Goal: Task Accomplishment & Management: Use online tool/utility

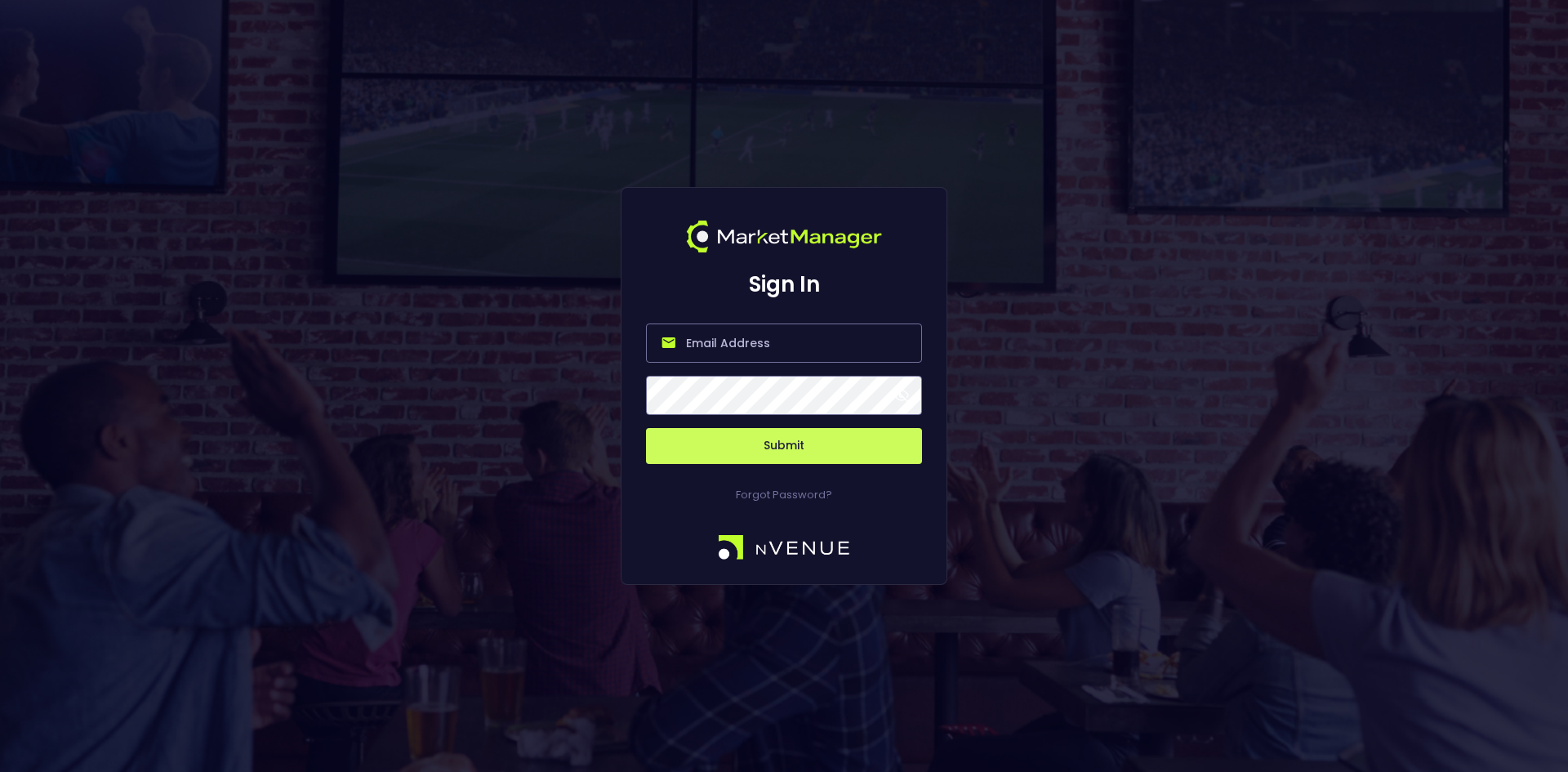
click at [744, 337] on input "email" at bounding box center [784, 344] width 276 height 40
type input "[EMAIL_ADDRESS][DOMAIN_NAME]"
click at [774, 453] on button "Submit" at bounding box center [784, 446] width 276 height 36
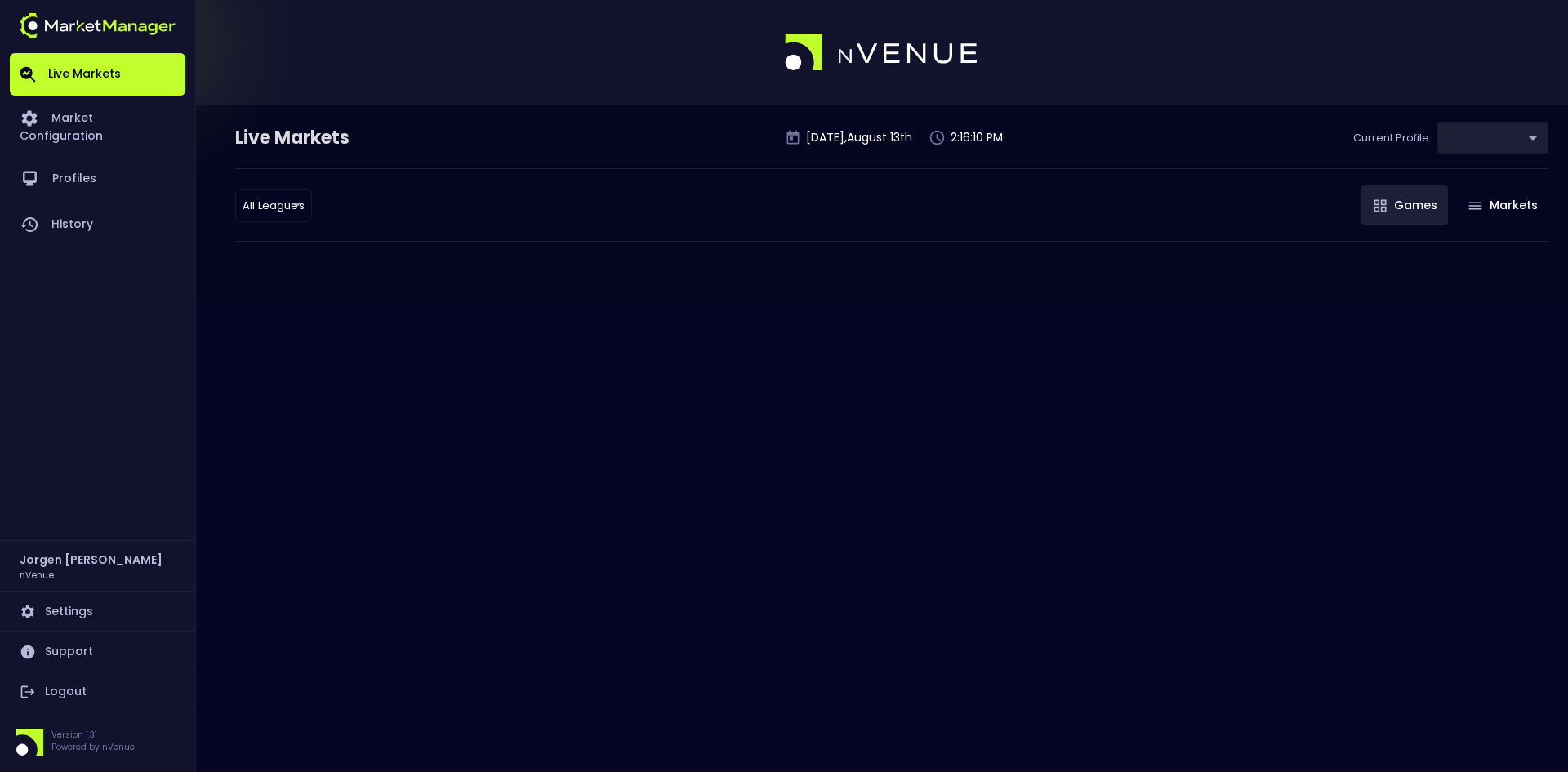
type input "d66ee90f-df8e-430e-a05c-aaf70ad95ad9"
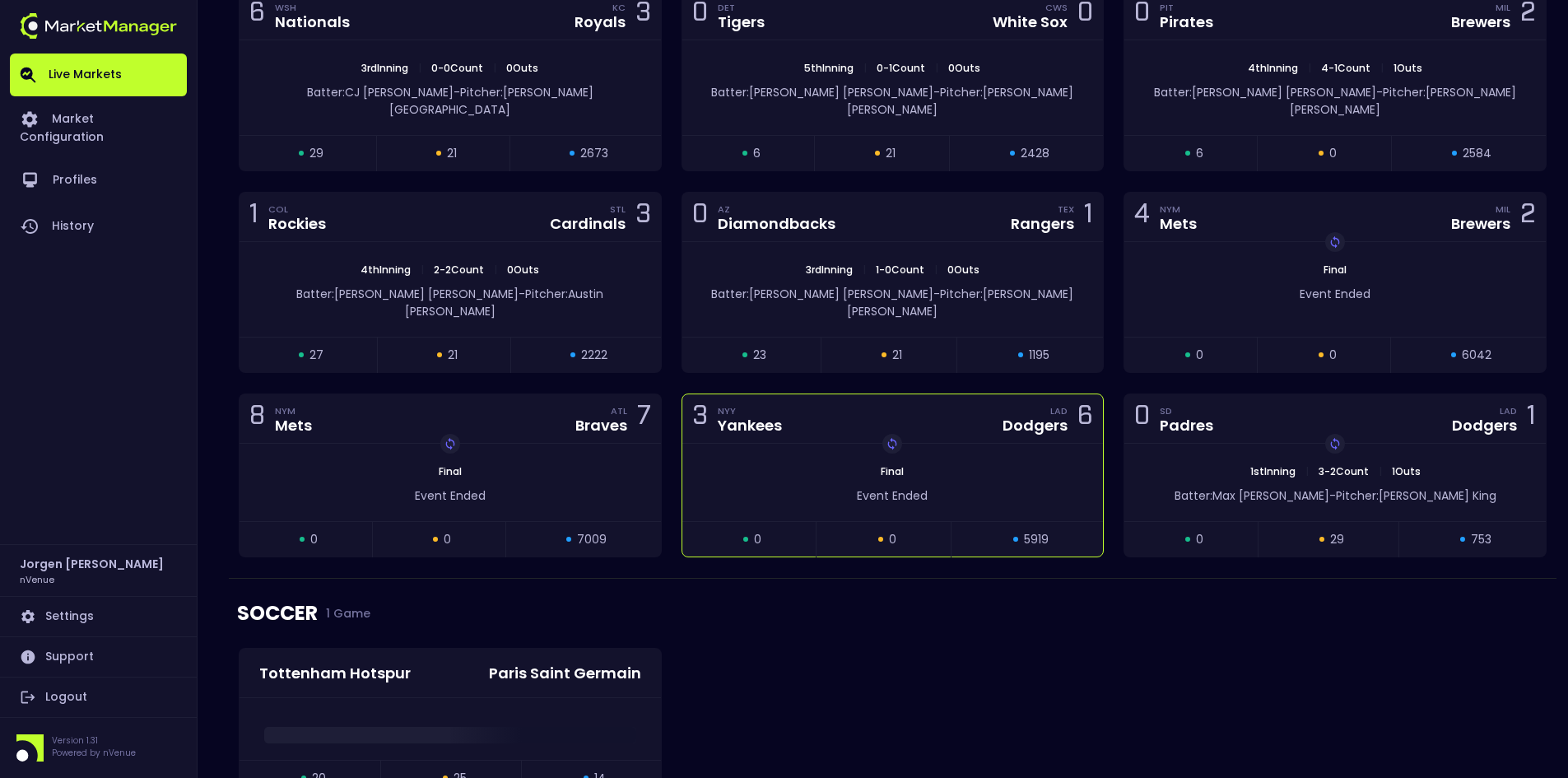
scroll to position [2537, 0]
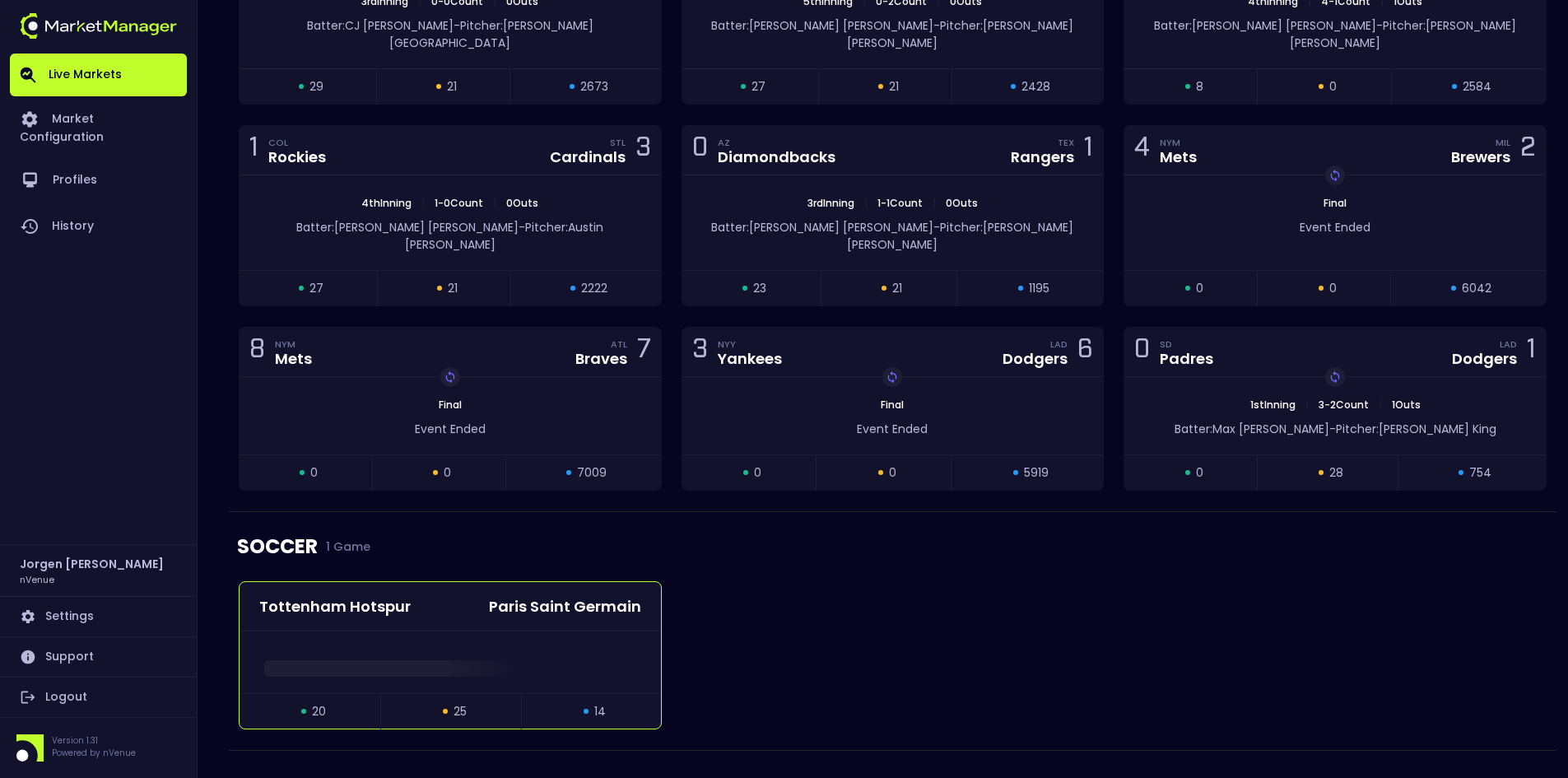
click at [445, 582] on div "Tottenham Hotspur Paris Saint Germain" at bounding box center [450, 606] width 421 height 49
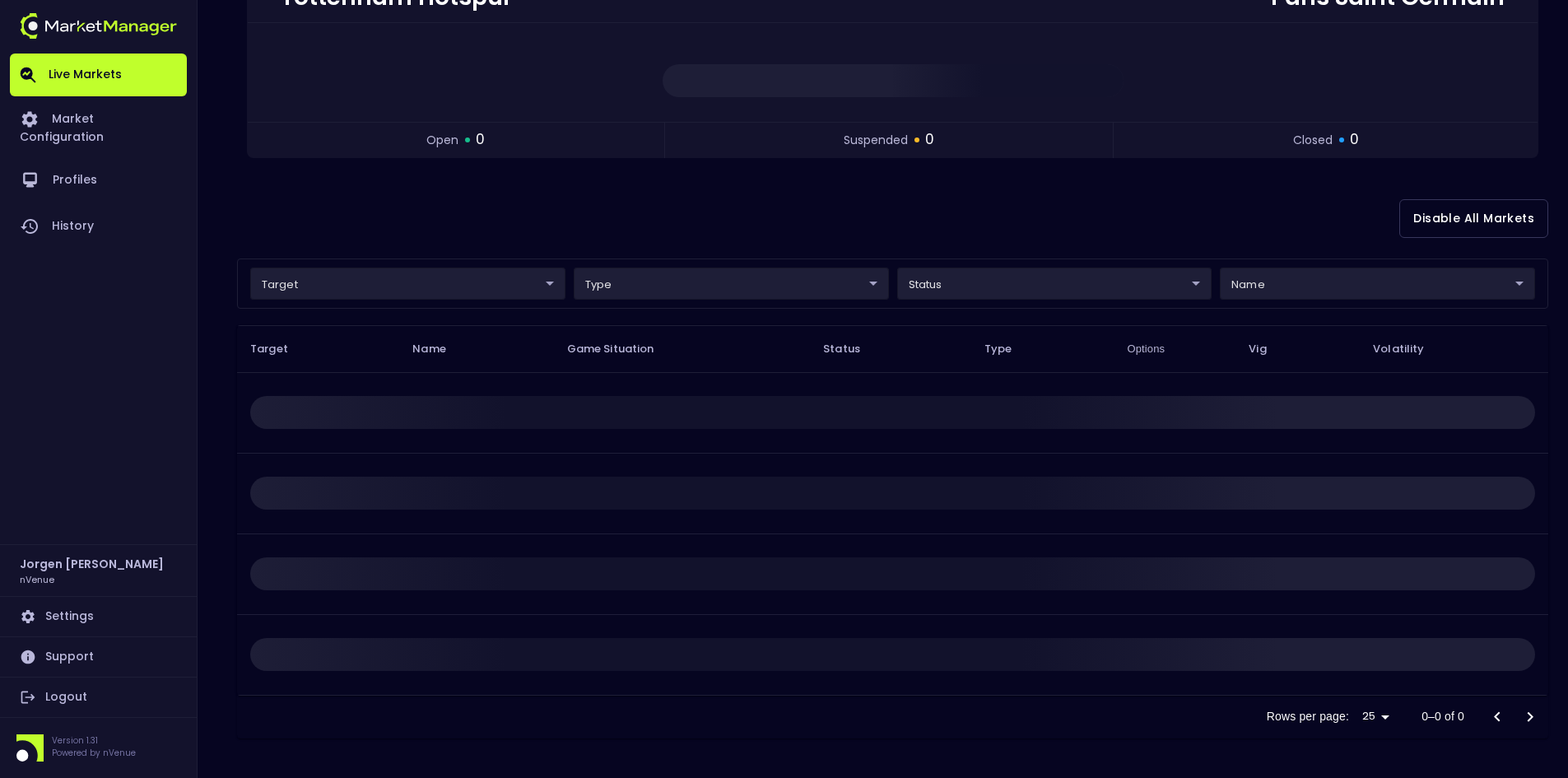
scroll to position [0, 0]
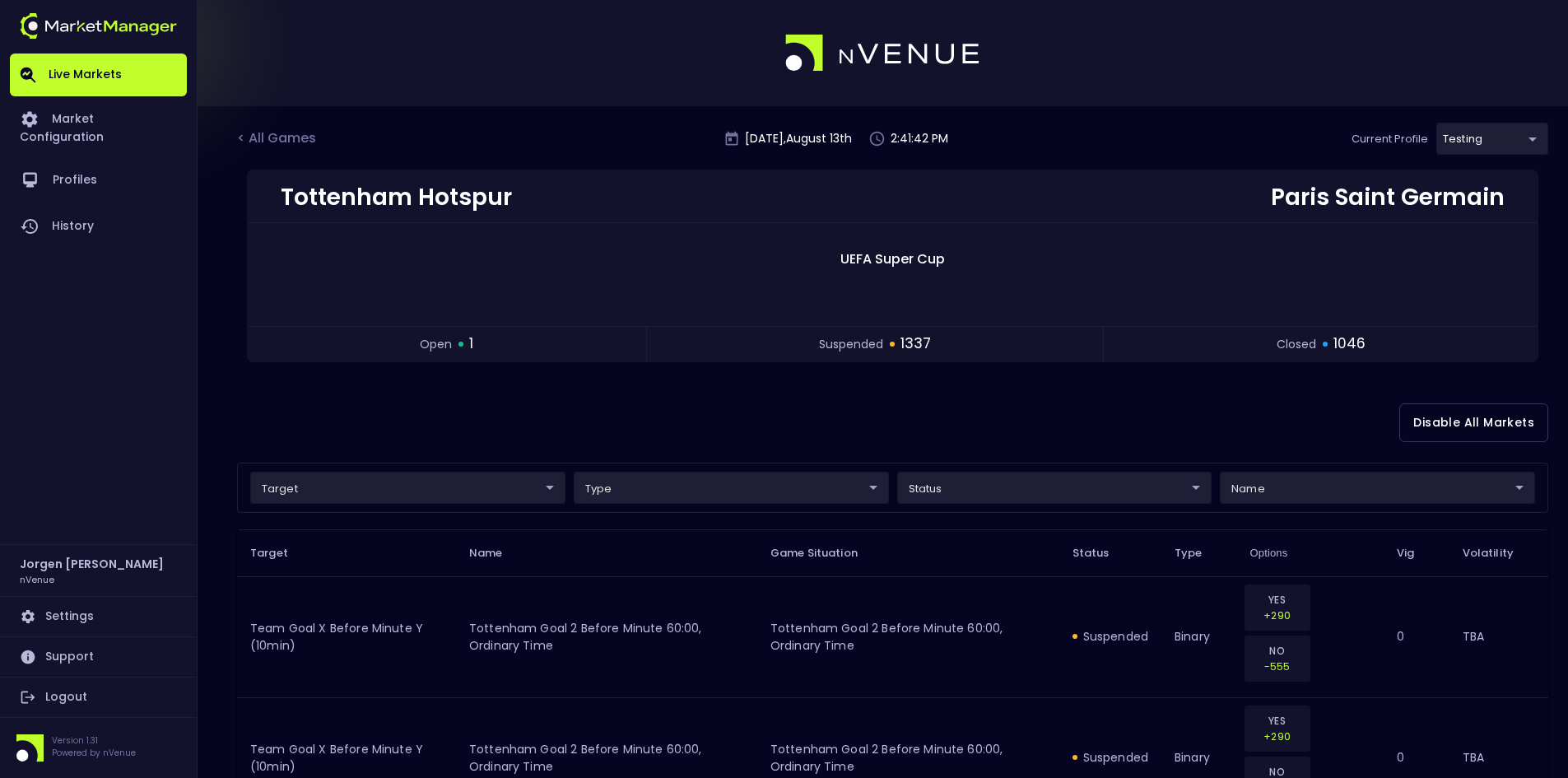
click at [790, 390] on div "Disable All Markets" at bounding box center [893, 423] width 1312 height 80
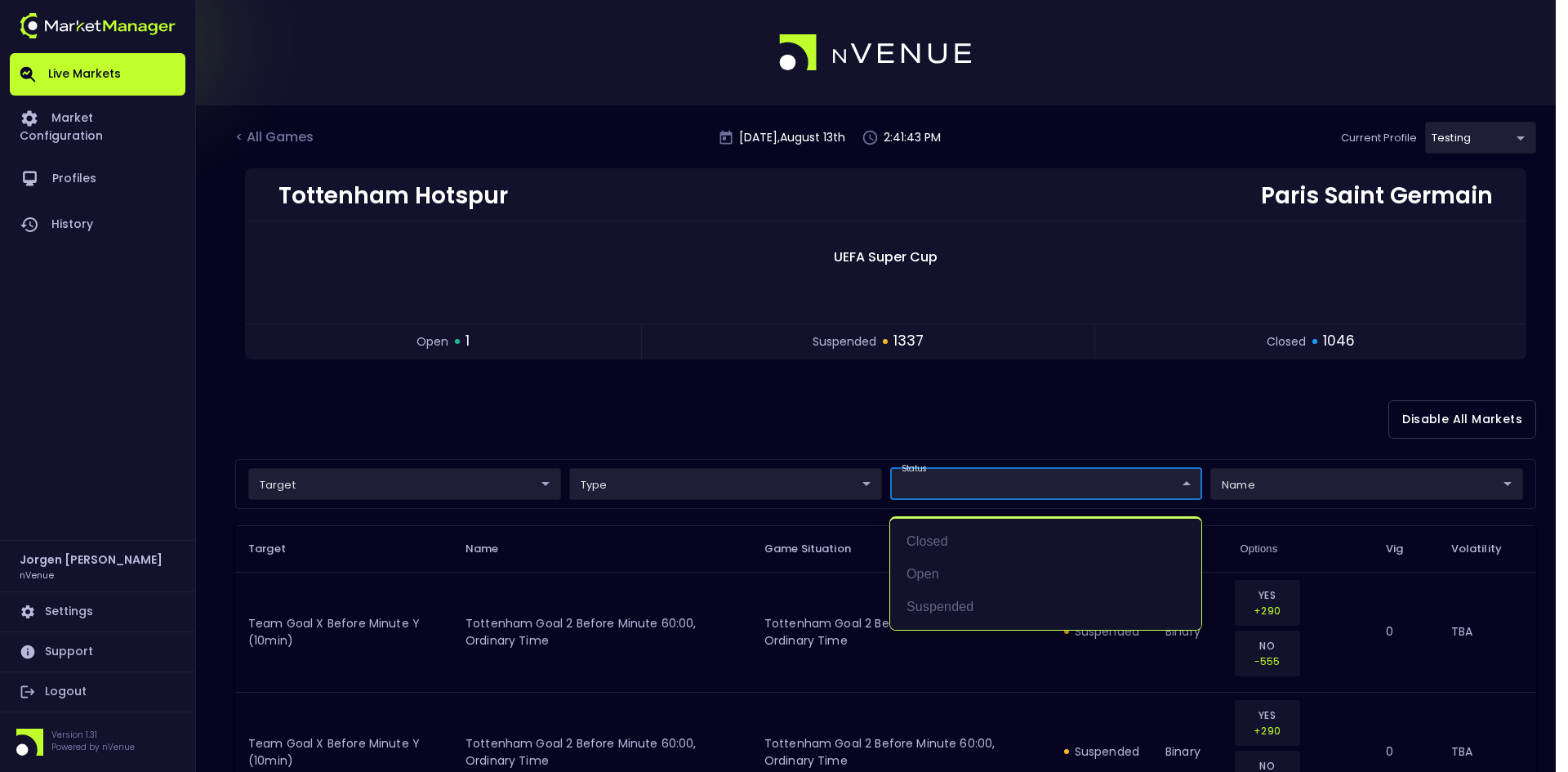
click at [925, 581] on li "open" at bounding box center [1045, 575] width 311 height 33
type input "open"
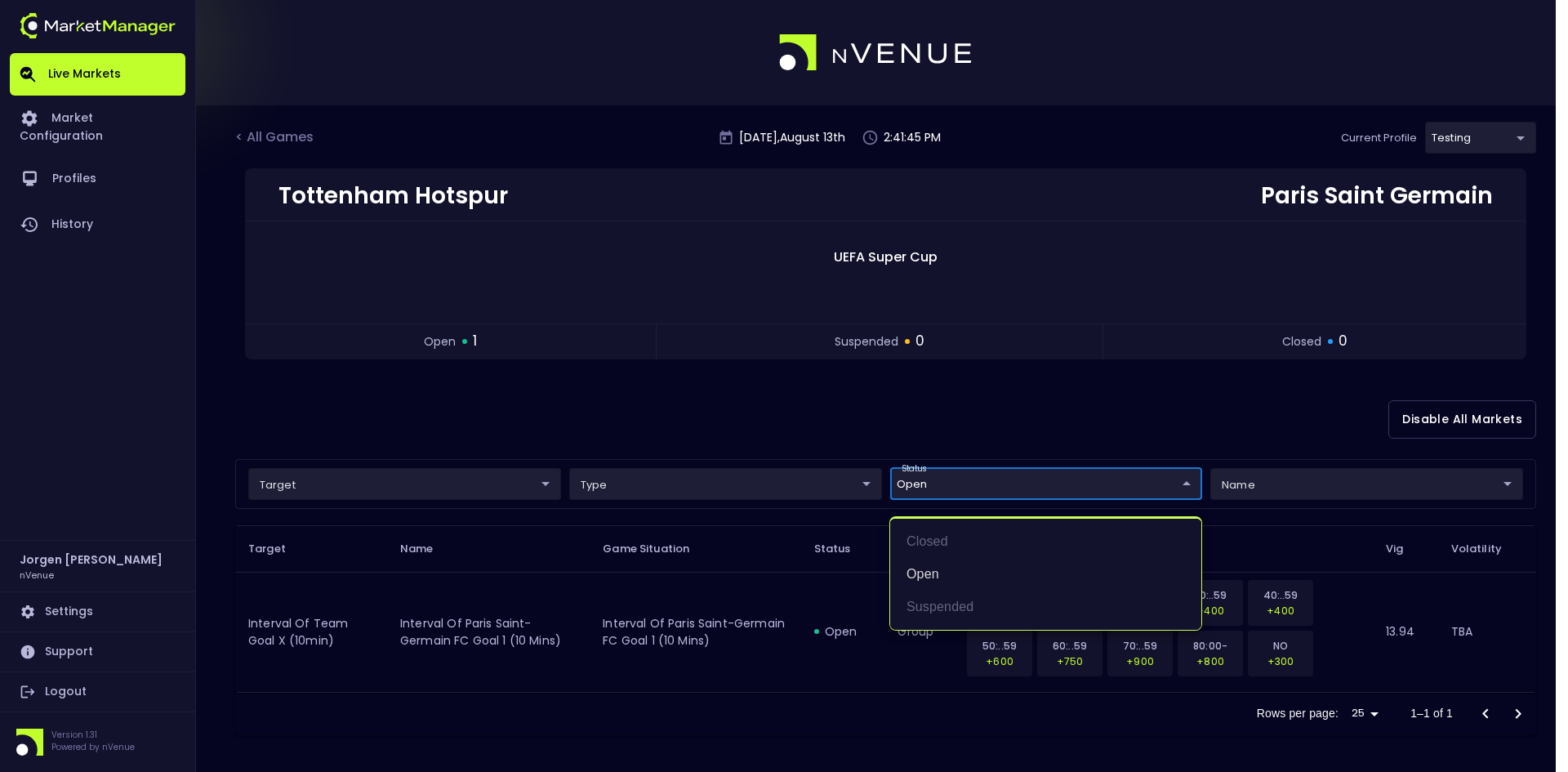
click at [920, 397] on div at bounding box center [784, 386] width 1568 height 772
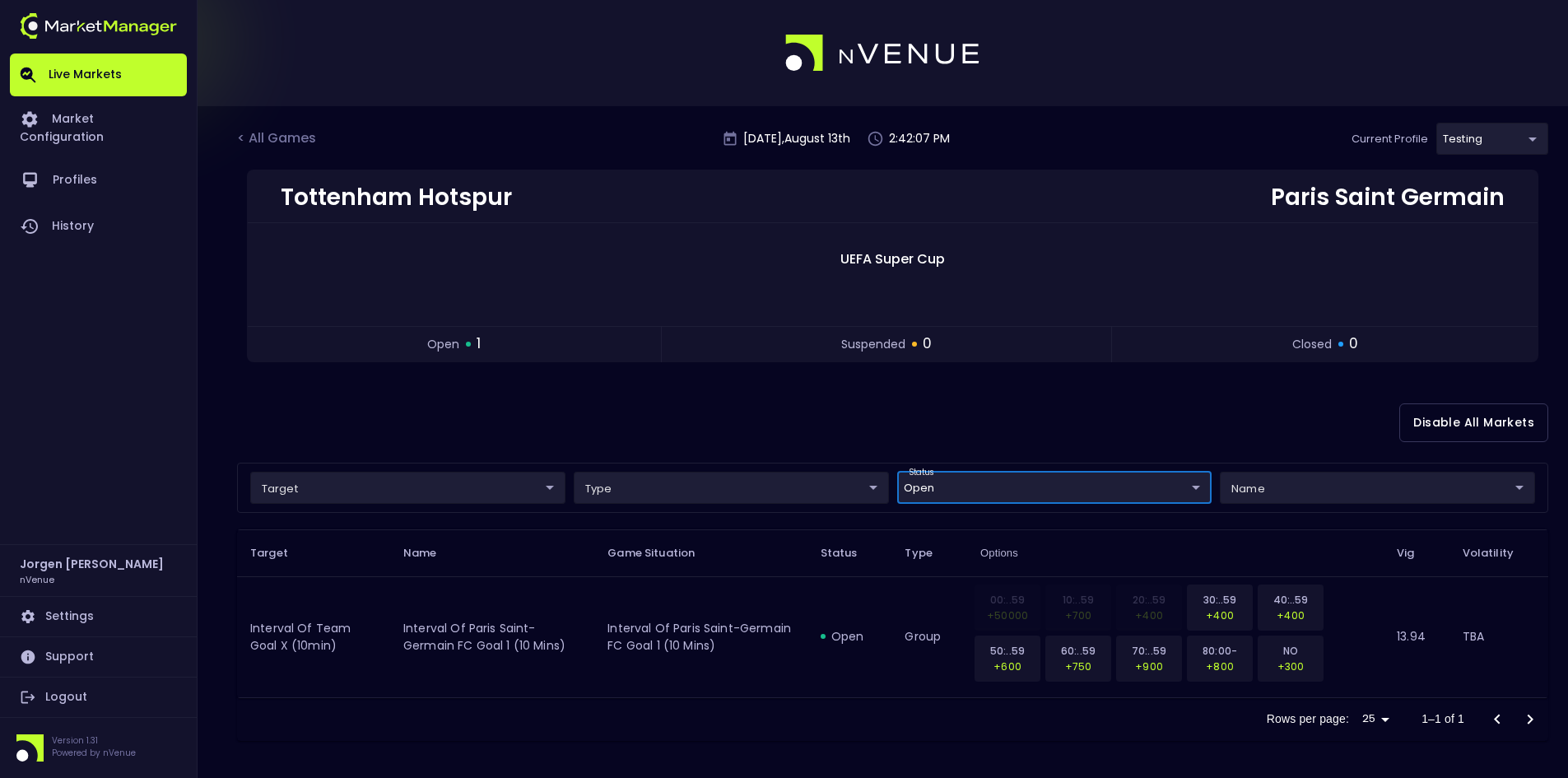
click at [1044, 418] on div "Disable All Markets" at bounding box center [893, 423] width 1312 height 80
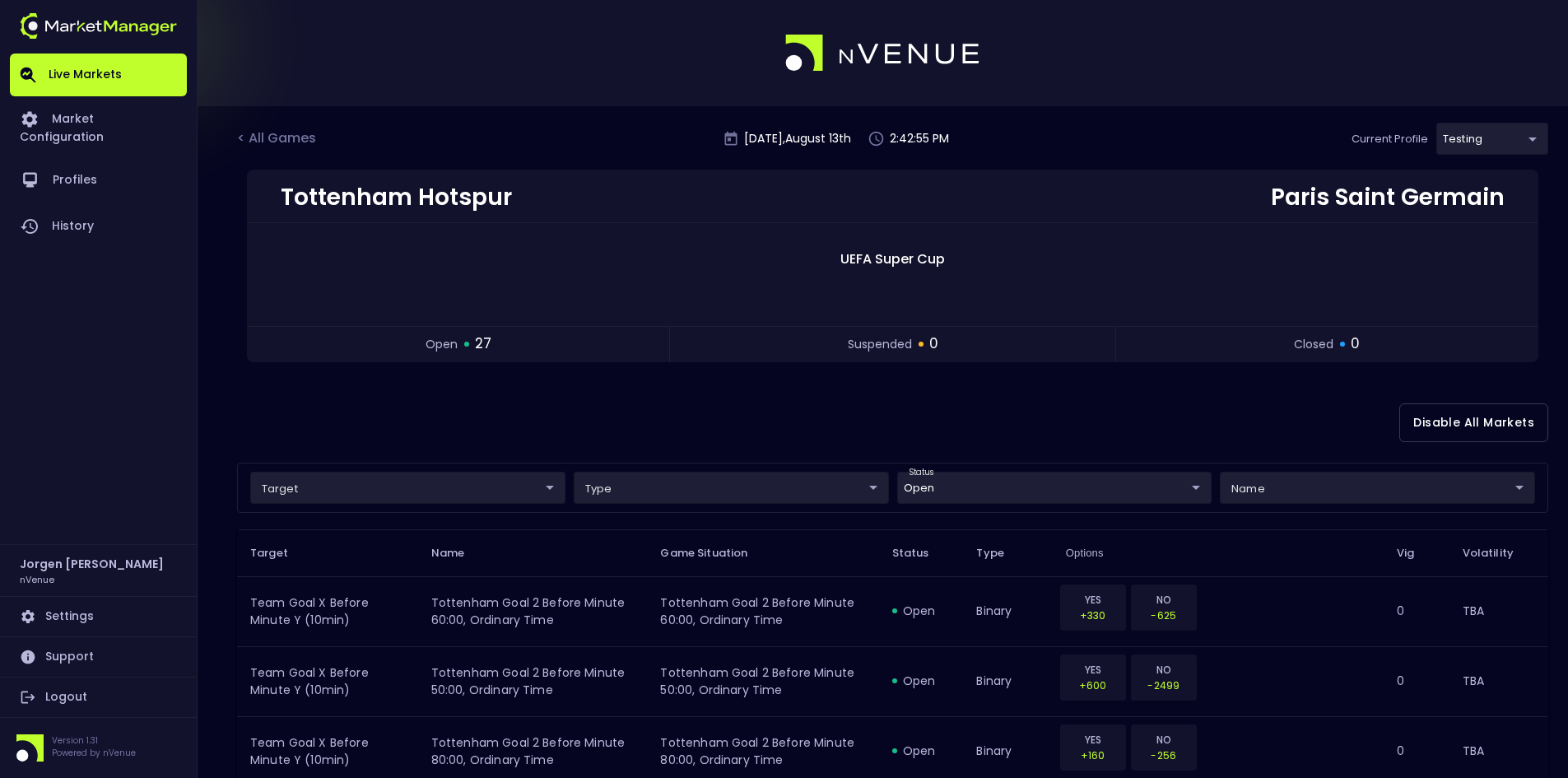
click at [738, 420] on div "Disable All Markets" at bounding box center [893, 423] width 1312 height 80
click at [1039, 414] on div "Disable All Markets" at bounding box center [893, 423] width 1312 height 80
click at [1138, 386] on div "Disable All Markets" at bounding box center [893, 423] width 1312 height 80
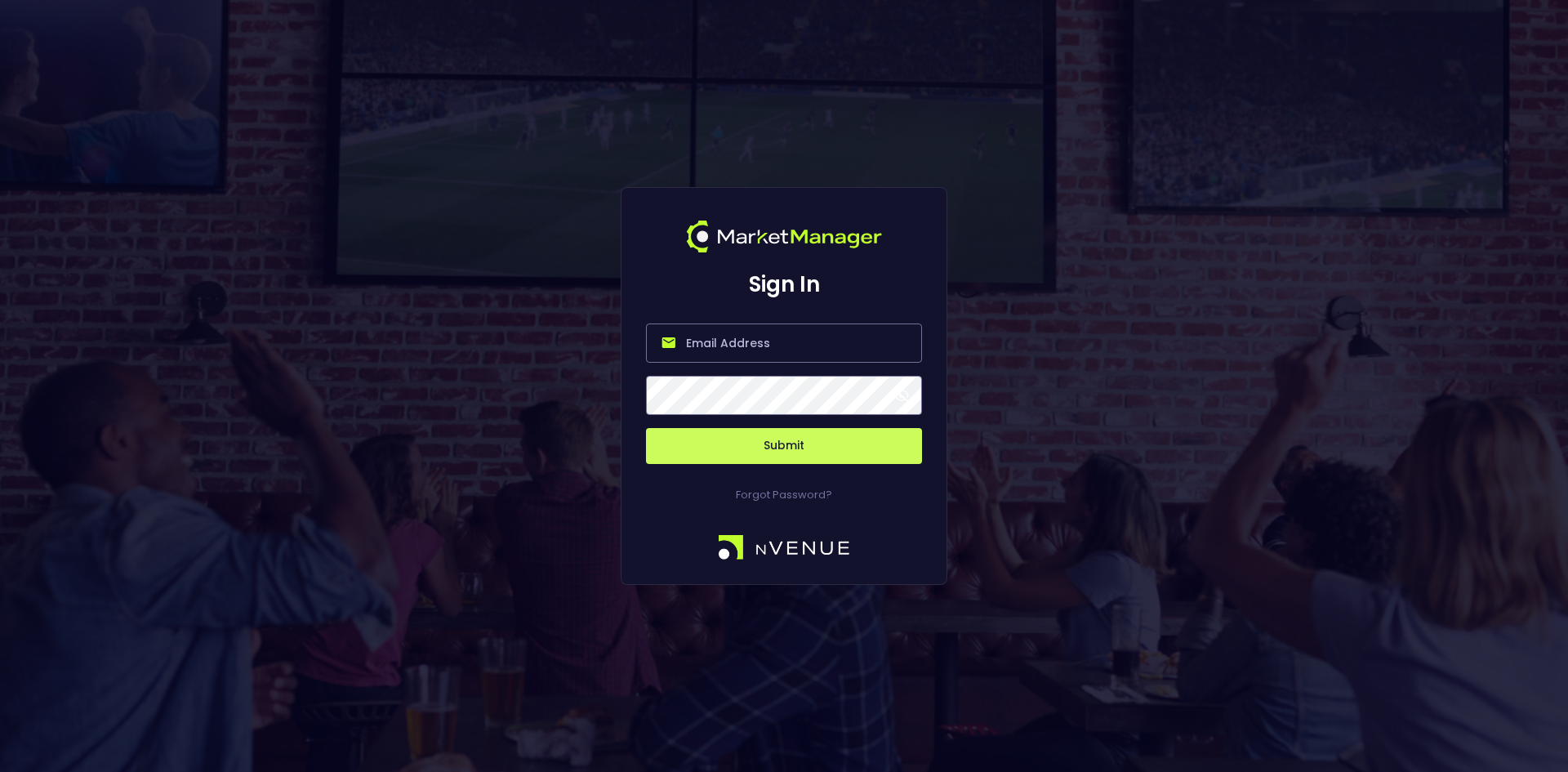
click at [759, 347] on input "email" at bounding box center [784, 344] width 276 height 40
type input "[EMAIL_ADDRESS][DOMAIN_NAME]"
click at [773, 438] on button "Submit" at bounding box center [784, 446] width 276 height 36
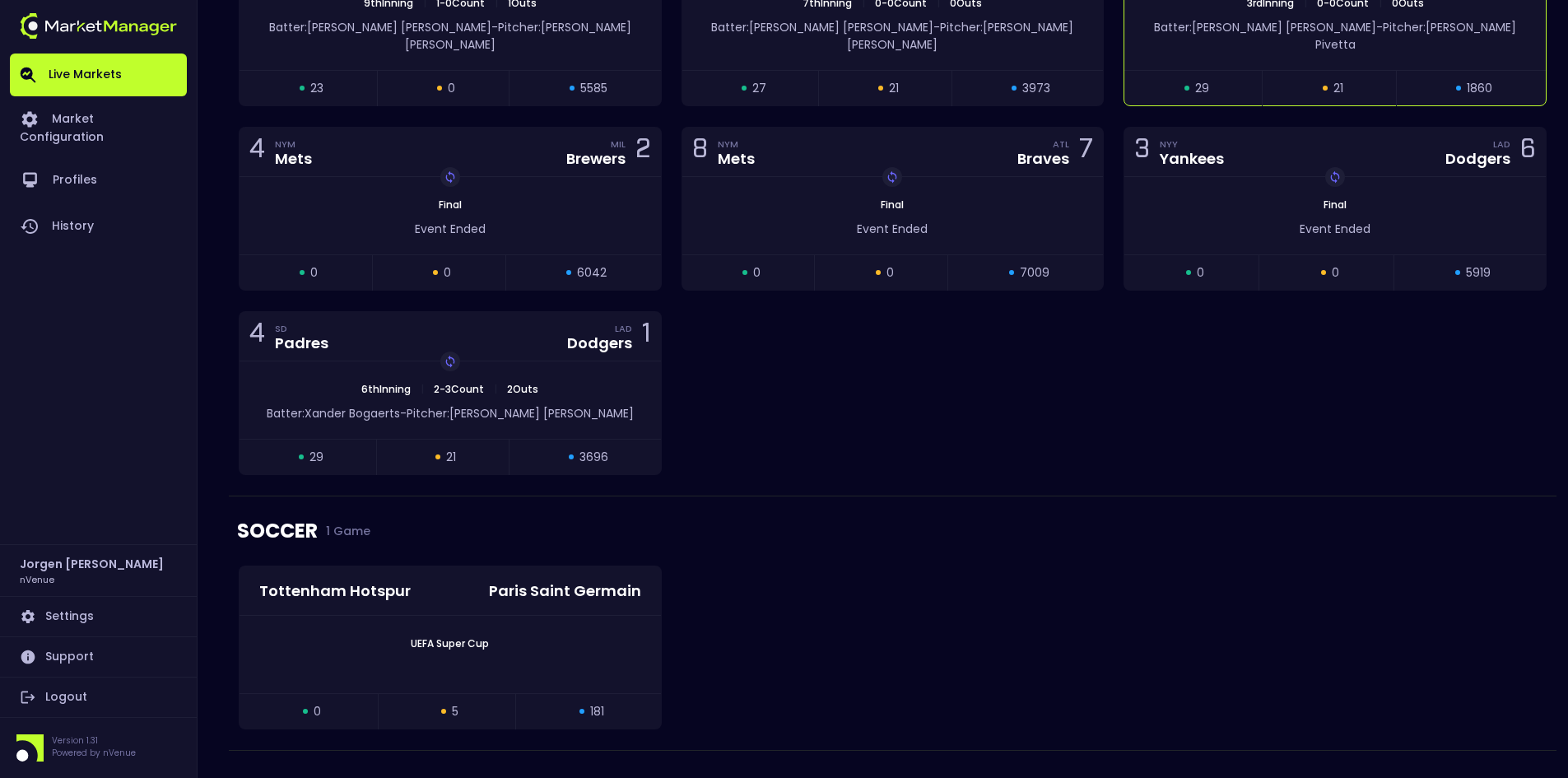
scroll to position [2614, 0]
